Goal: Find specific page/section: Find specific page/section

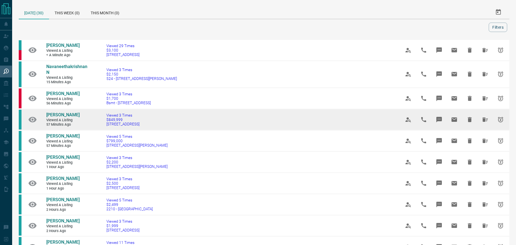
scroll to position [5, 0]
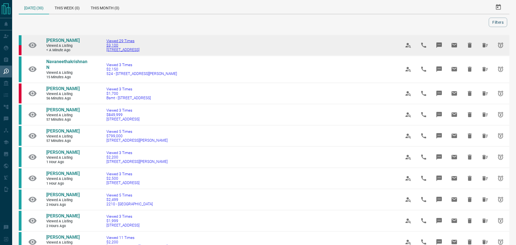
click at [119, 49] on span "[STREET_ADDRESS]" at bounding box center [122, 49] width 33 height 4
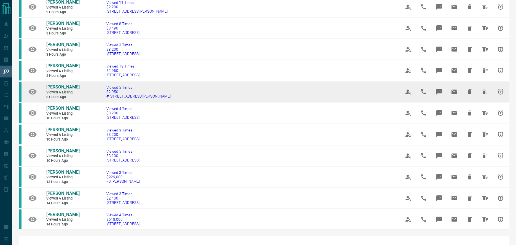
scroll to position [254, 0]
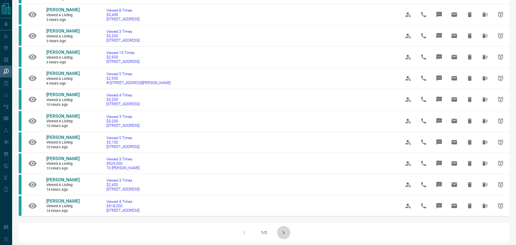
click at [282, 229] on icon "button" at bounding box center [283, 232] width 7 height 7
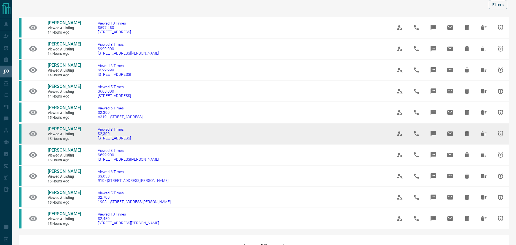
scroll to position [22, 0]
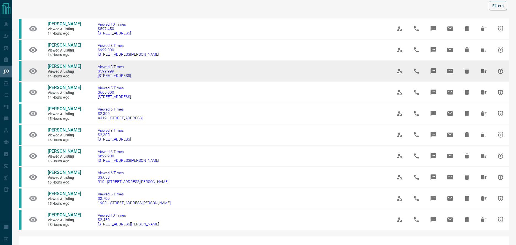
click at [61, 69] on span "[PERSON_NAME]" at bounding box center [64, 66] width 33 height 5
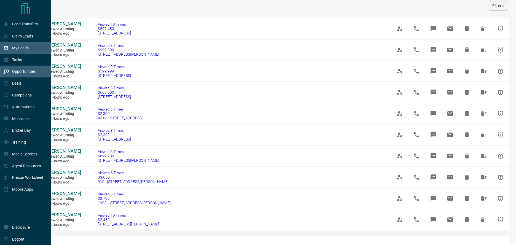
click at [17, 46] on p "My Leads" at bounding box center [20, 48] width 17 height 4
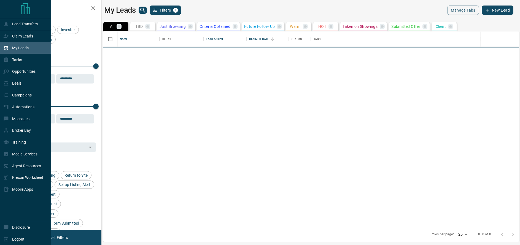
scroll to position [192, 412]
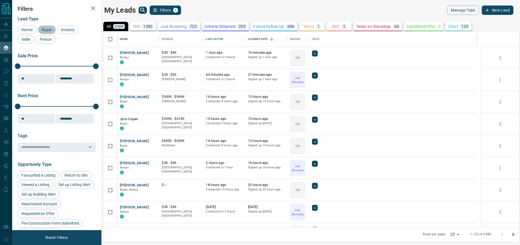
click at [43, 29] on span "Buyer" at bounding box center [47, 30] width 14 height 4
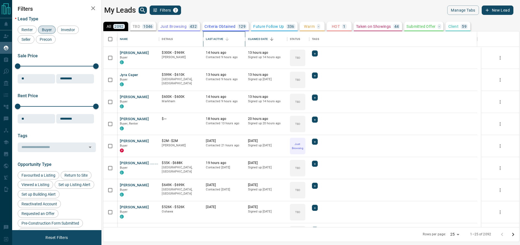
click at [214, 37] on div "Last Active" at bounding box center [214, 38] width 17 height 15
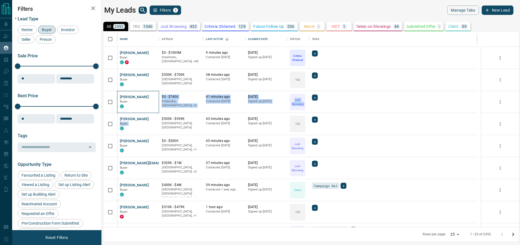
click at [150, 119] on div "[PERSON_NAME] C P $0 - $1000M Downtown, [GEOGRAPHIC_DATA], +43 9 minutes ago Co…" at bounding box center [297, 179] width 360 height 265
click at [153, 97] on icon "Open in New Tab" at bounding box center [153, 97] width 4 height 4
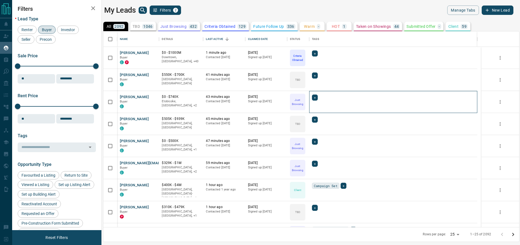
click at [337, 110] on div "+" at bounding box center [393, 102] width 168 height 22
click at [154, 141] on icon "Open in New Tab" at bounding box center [153, 141] width 4 height 4
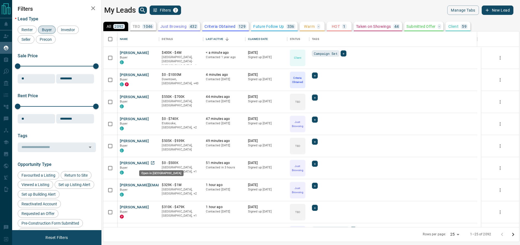
click at [152, 163] on icon "Open in New Tab" at bounding box center [153, 163] width 4 height 4
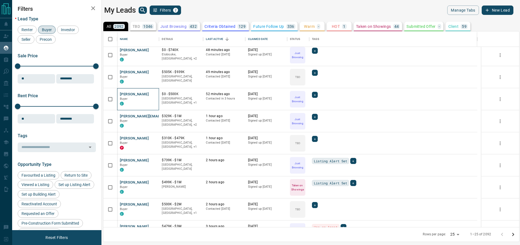
scroll to position [70, 0]
